Goal: Entertainment & Leisure: Consume media (video, audio)

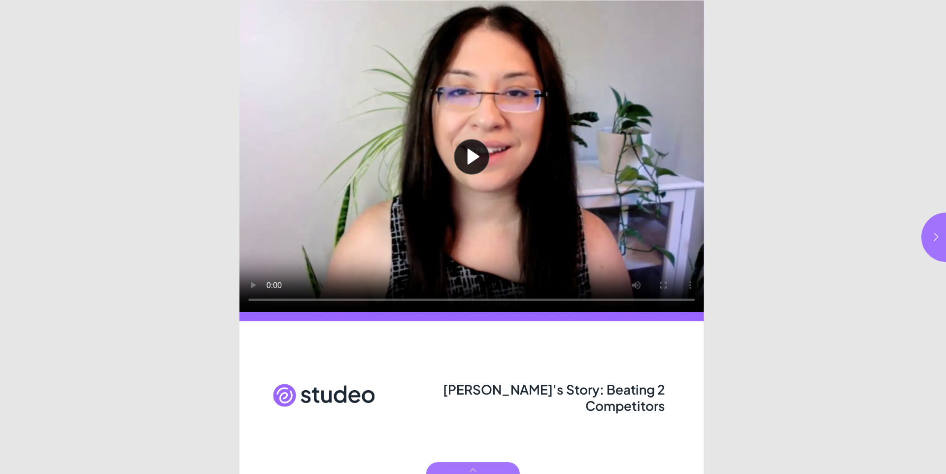
click at [466, 155] on button "Play video" at bounding box center [472, 156] width 465 height 312
click at [937, 234] on icon "button" at bounding box center [937, 237] width 10 height 10
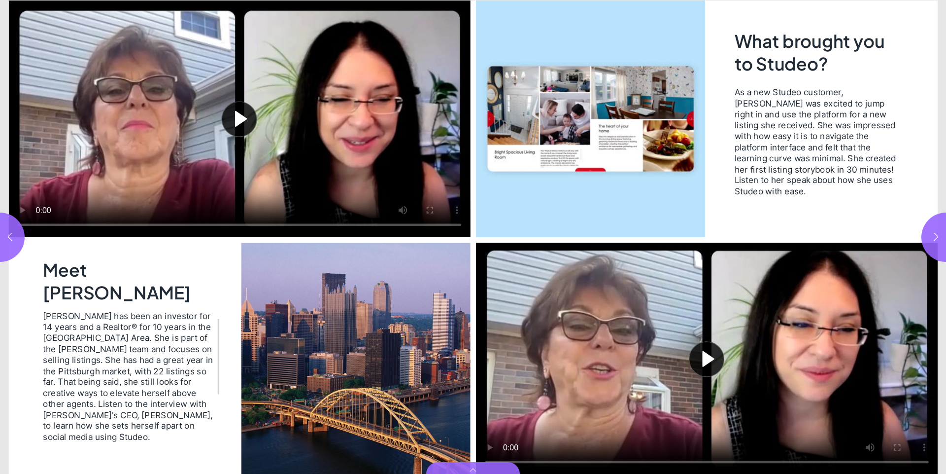
click at [238, 115] on button "Play video" at bounding box center [240, 118] width 462 height 237
click at [714, 361] on button "Play video" at bounding box center [707, 359] width 462 height 232
click at [935, 231] on button "button" at bounding box center [946, 236] width 49 height 49
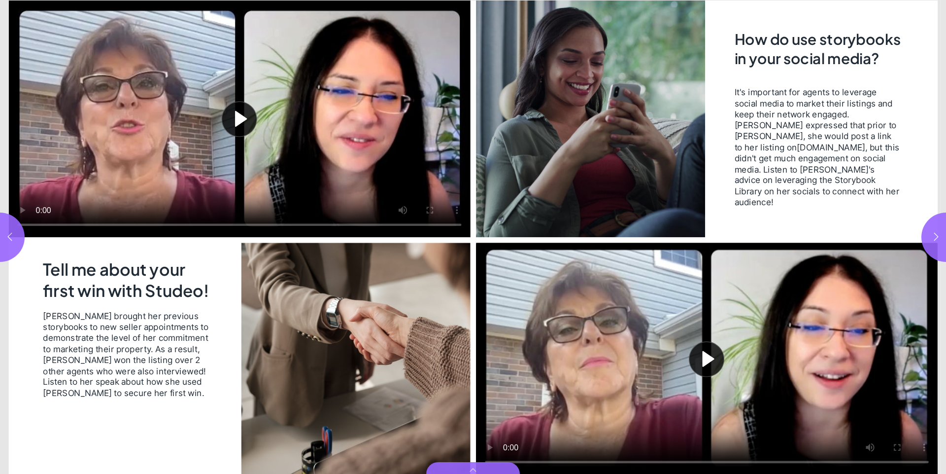
click at [238, 122] on button "Play video" at bounding box center [240, 118] width 462 height 237
click at [710, 354] on button "Play video" at bounding box center [707, 359] width 462 height 232
click at [937, 233] on icon "button" at bounding box center [937, 237] width 10 height 10
type input "*"
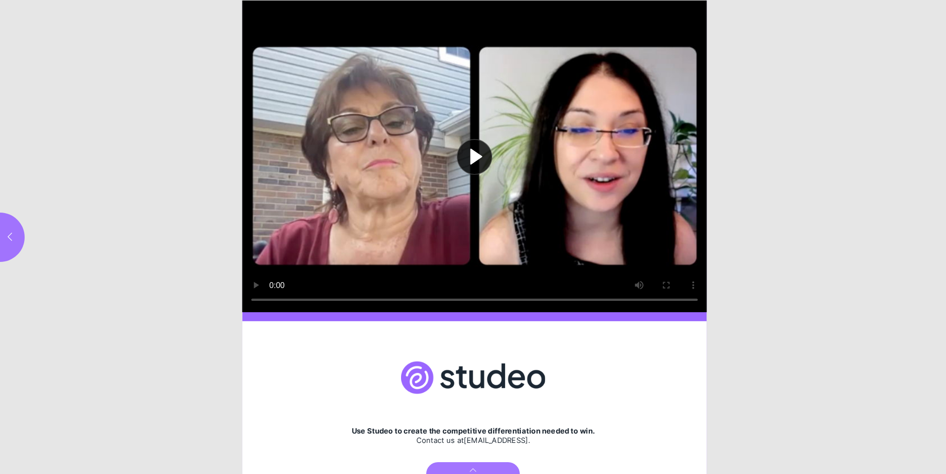
click at [473, 157] on button "Play video" at bounding box center [475, 156] width 465 height 312
